Goal: Navigation & Orientation: Find specific page/section

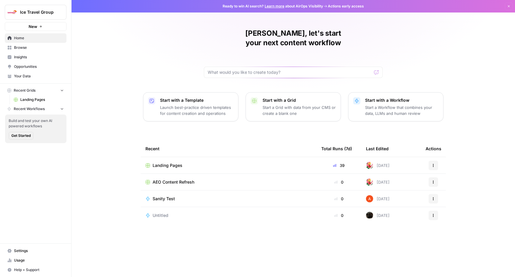
click at [206, 163] on div "Landing Pages" at bounding box center [228, 166] width 166 height 6
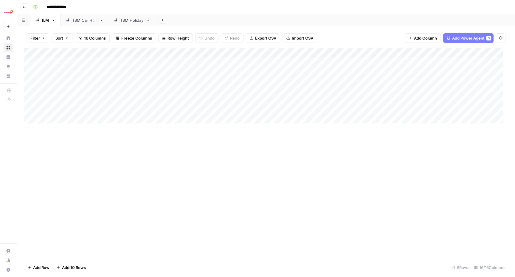
click at [135, 18] on div "TSM Holiday" at bounding box center [132, 20] width 24 height 6
click at [86, 23] on div "TSM Car Hire" at bounding box center [84, 20] width 25 height 6
click at [44, 21] on div "ILM" at bounding box center [45, 20] width 7 height 6
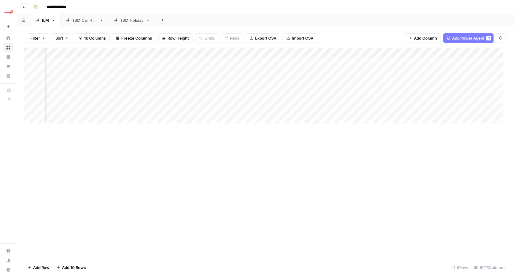
scroll to position [0, 223]
